Goal: Navigation & Orientation: Find specific page/section

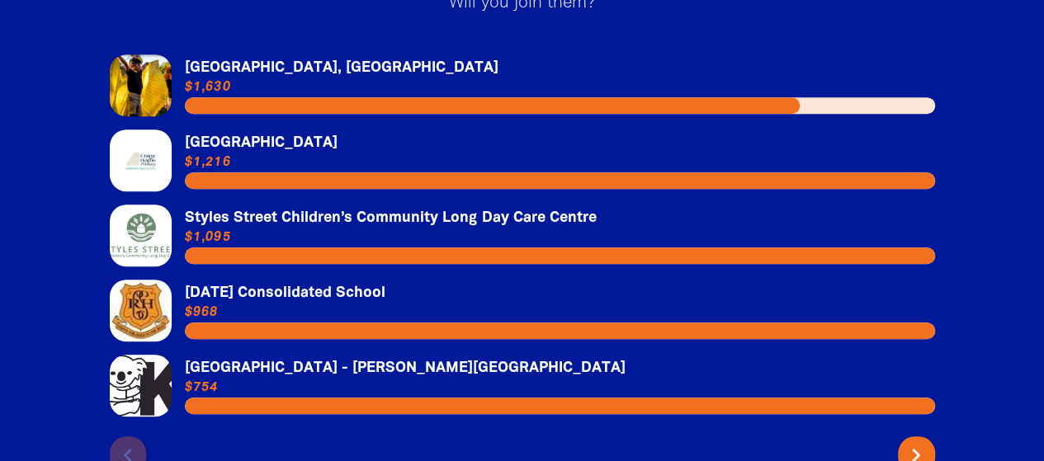
scroll to position [3647, 0]
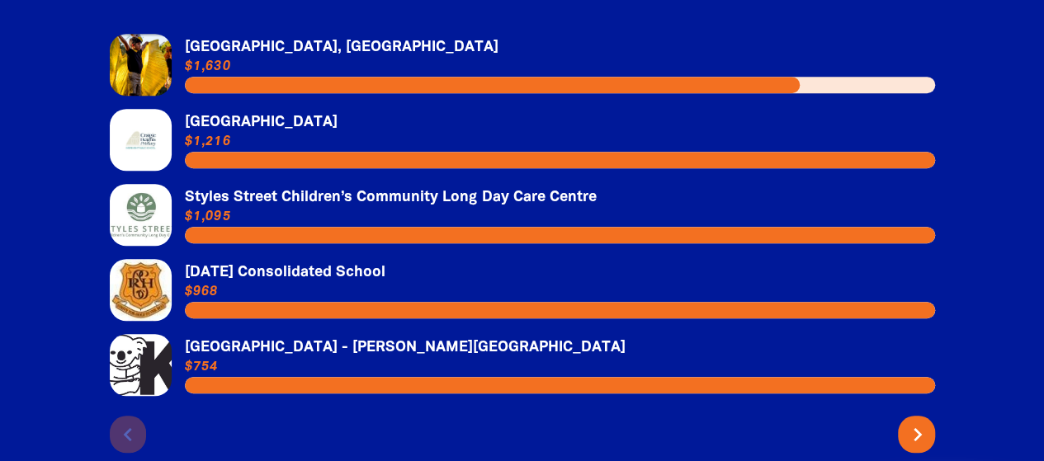
click at [924, 428] on icon "chevron_right" at bounding box center [918, 435] width 26 height 26
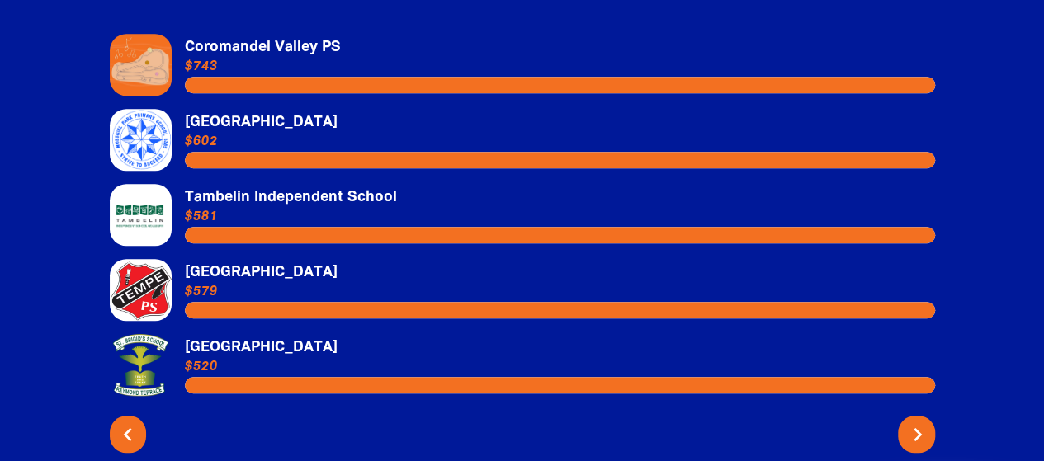
click at [924, 428] on icon "chevron_right" at bounding box center [918, 435] width 26 height 26
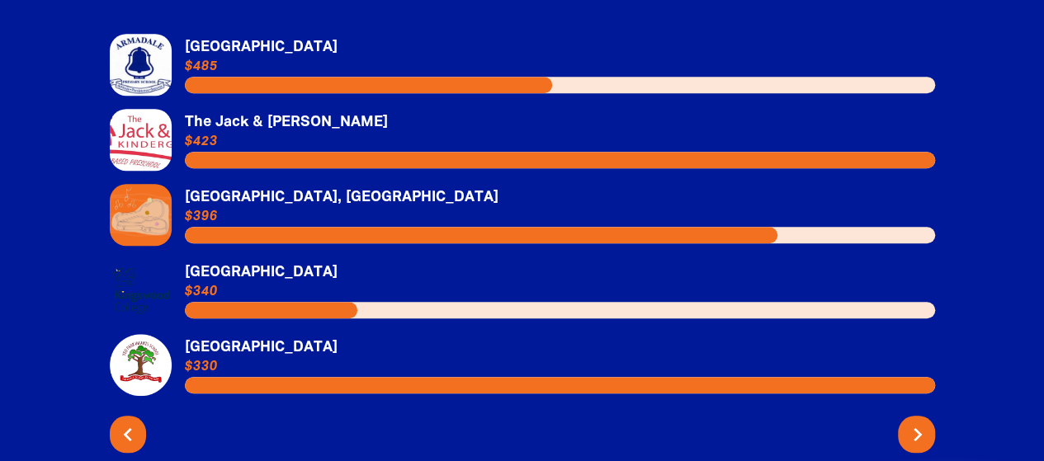
click at [924, 428] on icon "chevron_right" at bounding box center [918, 435] width 26 height 26
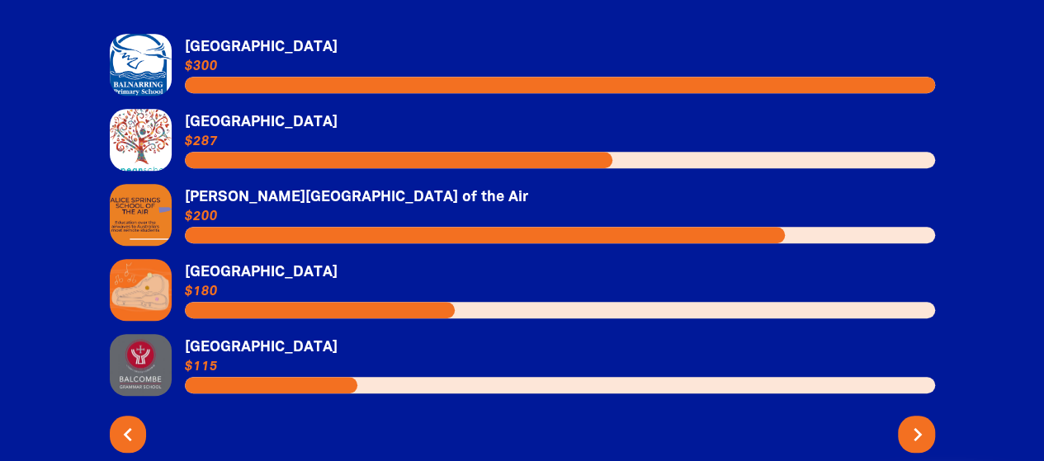
click at [924, 428] on icon "chevron_right" at bounding box center [918, 435] width 26 height 26
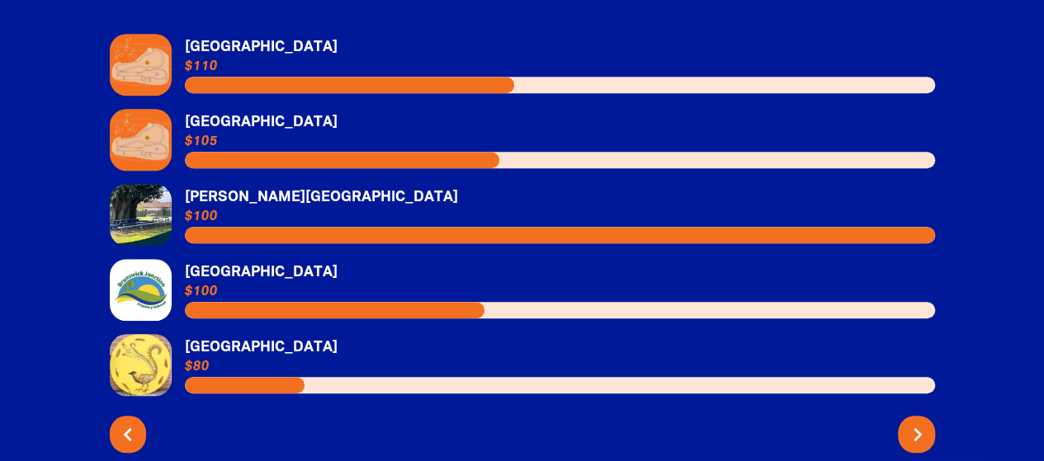
click at [924, 428] on icon "chevron_right" at bounding box center [918, 435] width 26 height 26
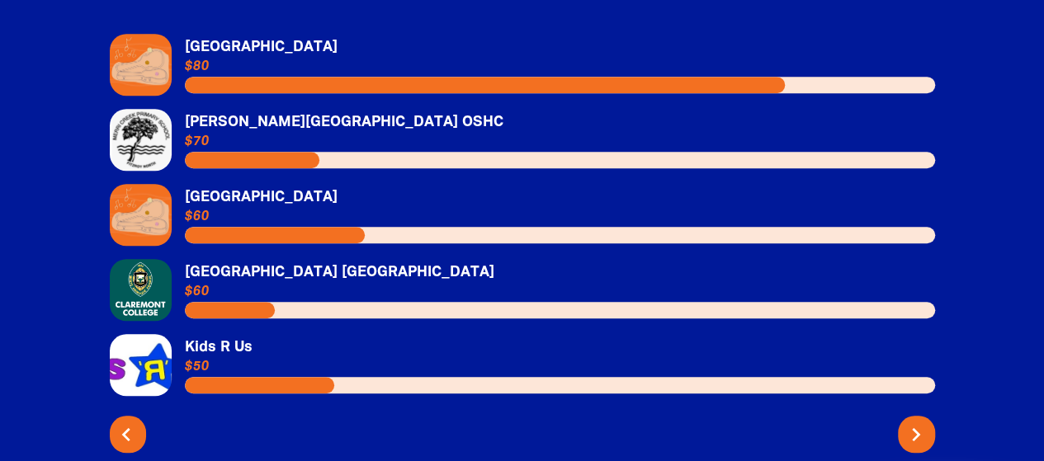
click at [122, 425] on icon "chevron_left" at bounding box center [126, 435] width 26 height 26
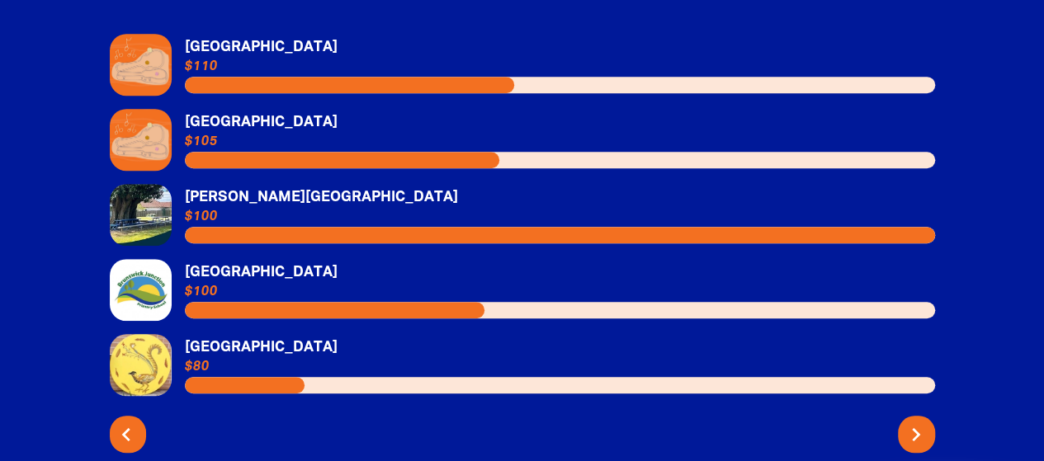
click at [122, 425] on icon "chevron_left" at bounding box center [126, 435] width 26 height 26
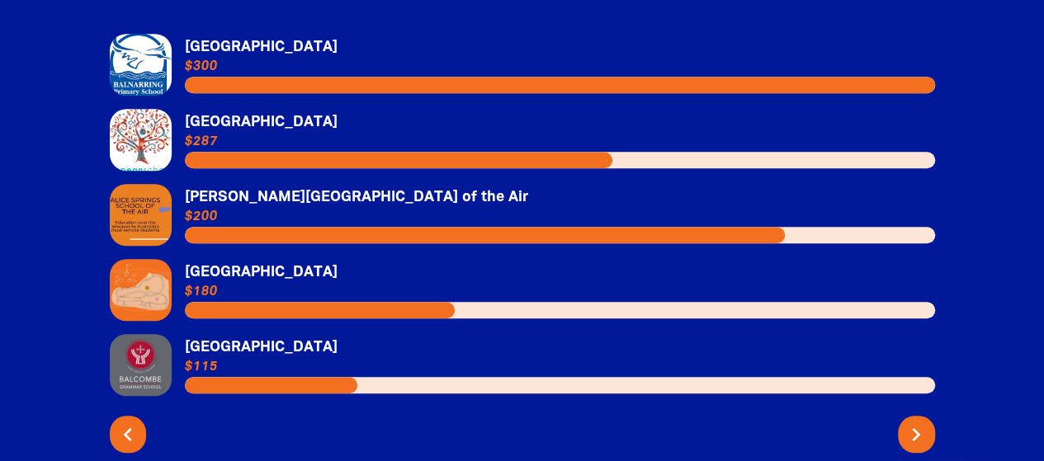
click at [479, 282] on link "Link to [GEOGRAPHIC_DATA]" at bounding box center [523, 290] width 826 height 62
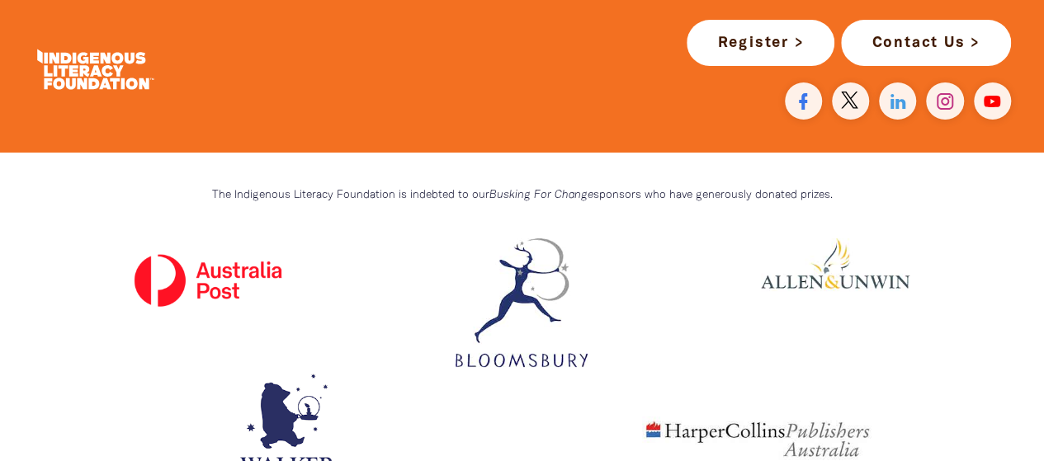
scroll to position [2601, 0]
